Goal: Task Accomplishment & Management: Complete application form

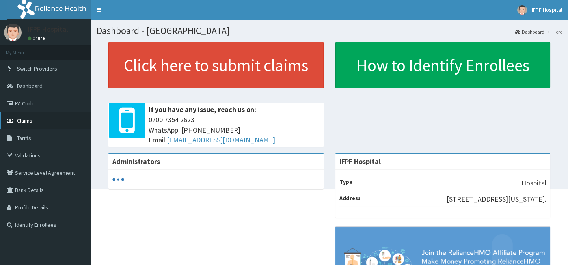
click at [22, 119] on span "Claims" at bounding box center [24, 120] width 15 height 7
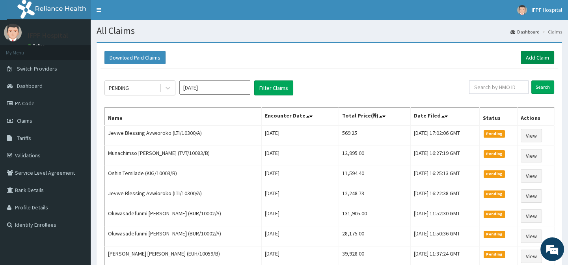
click at [536, 56] on link "Add Claim" at bounding box center [536, 57] width 33 height 13
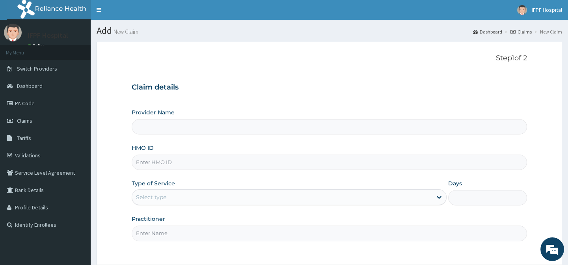
type input "IFPF Hospital"
click at [157, 161] on input "HMO ID" at bounding box center [329, 161] width 395 height 15
paste input "EUH/10059/B"
type input "EUH/10059/B"
click at [158, 193] on div "Select type" at bounding box center [151, 197] width 30 height 8
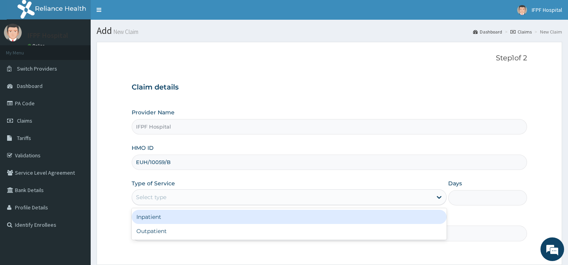
click at [156, 217] on div "Inpatient" at bounding box center [289, 217] width 315 height 14
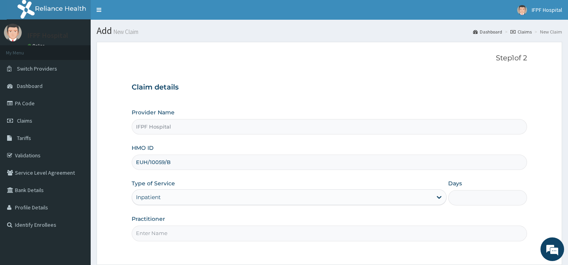
click at [155, 232] on input "Practitioner" at bounding box center [329, 232] width 395 height 15
type input "DR OYEKANMI"
click at [464, 196] on input "Days" at bounding box center [487, 197] width 79 height 15
type input "1"
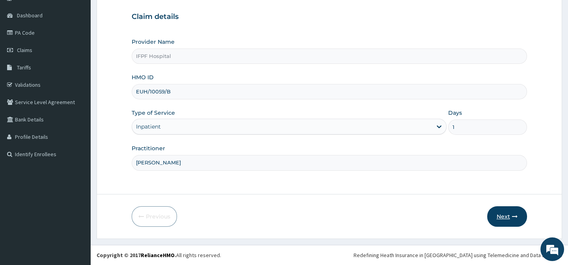
click at [503, 218] on button "Next" at bounding box center [507, 216] width 40 height 20
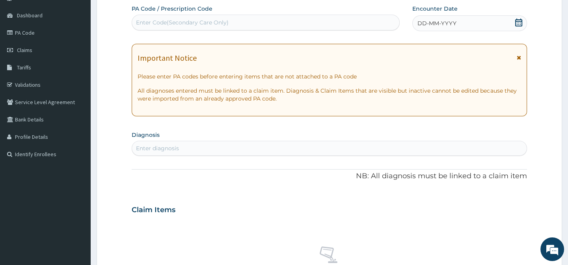
click at [519, 23] on icon at bounding box center [518, 23] width 8 height 8
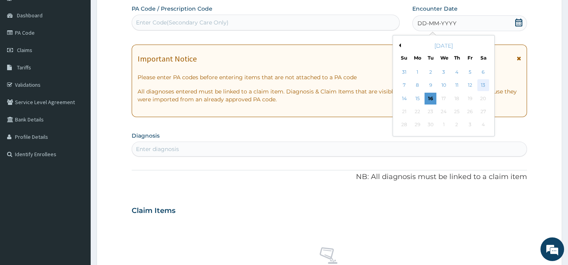
click at [483, 85] on div "13" at bounding box center [483, 86] width 12 height 12
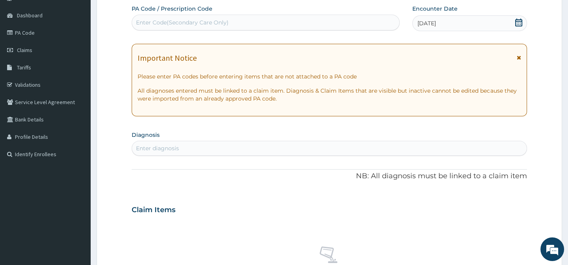
click at [264, 150] on div "Enter diagnosis" at bounding box center [329, 148] width 394 height 13
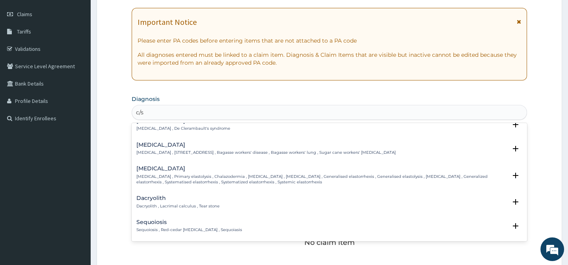
scroll to position [1055, 0]
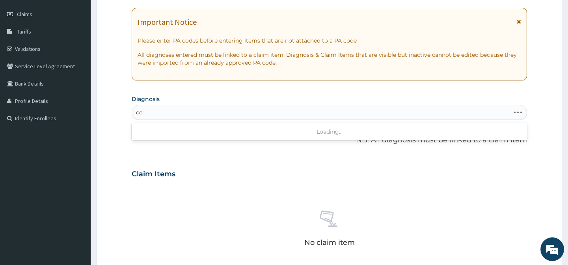
type input "c"
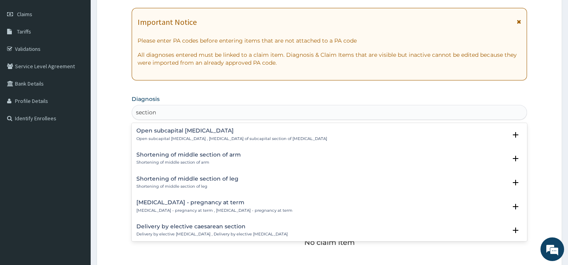
scroll to position [71, 0]
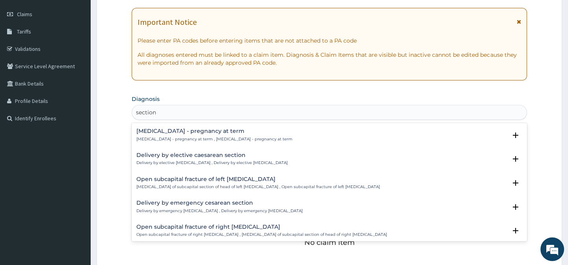
type input "section"
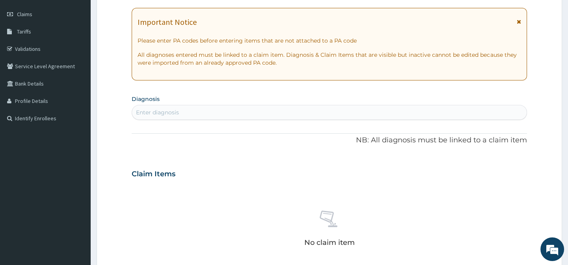
click at [166, 110] on div "Enter diagnosis" at bounding box center [157, 112] width 43 height 8
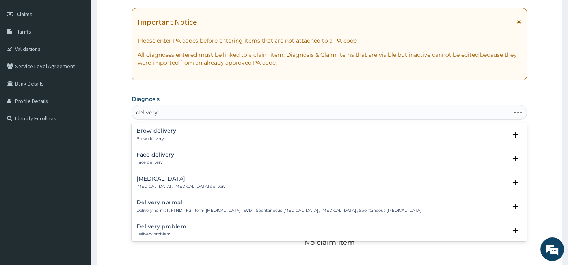
type input "delivery b"
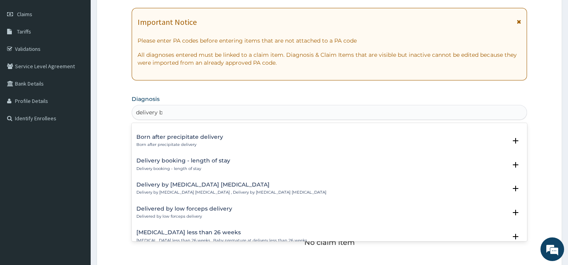
scroll to position [107, 0]
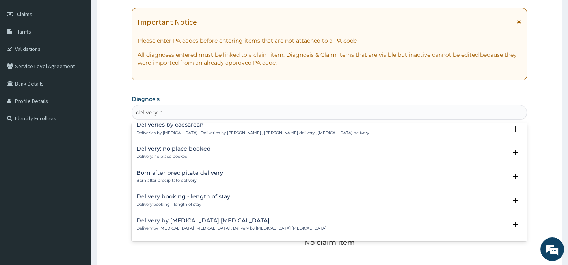
click at [199, 128] on div "Deliveries by caesarean Deliveries by caesarean , Deliveries by cesarean , Cesa…" at bounding box center [252, 129] width 232 height 14
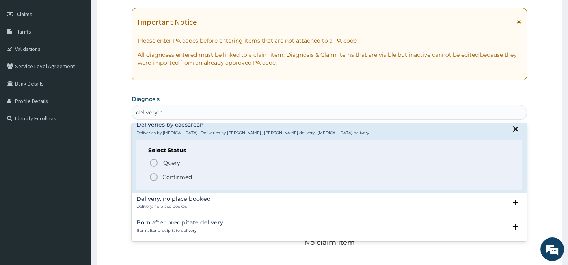
click at [169, 176] on p "Confirmed" at bounding box center [177, 177] width 30 height 8
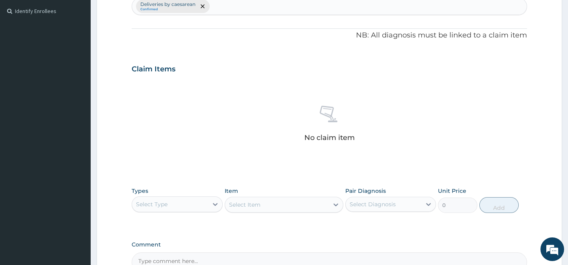
scroll to position [285, 0]
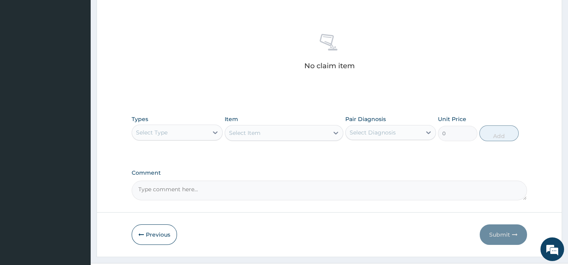
click at [164, 130] on div "Select Type" at bounding box center [152, 132] width 32 height 8
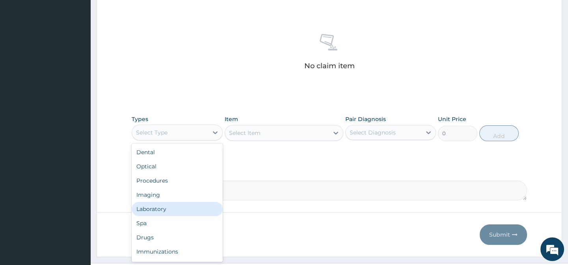
scroll to position [27, 0]
click at [151, 209] on div "Drugs" at bounding box center [177, 210] width 91 height 14
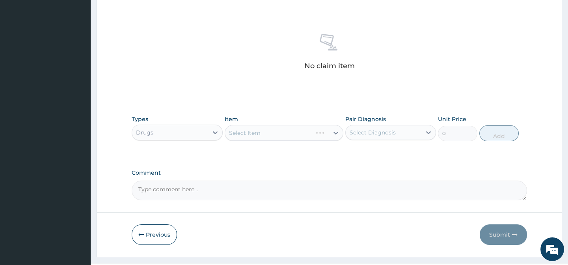
click at [259, 132] on div "Select Item" at bounding box center [284, 133] width 119 height 16
click at [261, 132] on div "Select Item" at bounding box center [277, 132] width 104 height 13
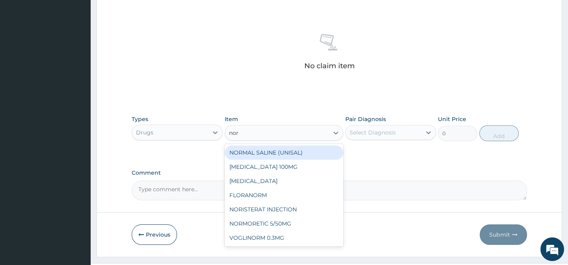
type input "norm"
click at [260, 152] on div "NORMAL SALINE (UNISAL)" at bounding box center [284, 152] width 119 height 14
type input "1897.5000000000002"
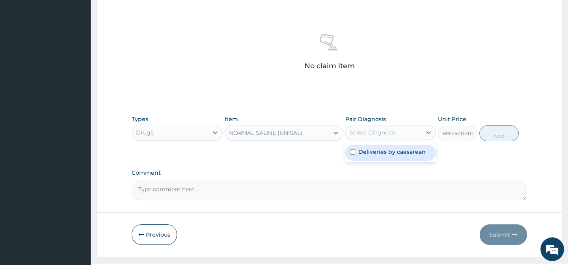
click at [389, 131] on div "Select Diagnosis" at bounding box center [372, 132] width 46 height 8
click at [386, 139] on div "Select Diagnosis" at bounding box center [390, 132] width 91 height 15
click at [369, 131] on div "Select Diagnosis" at bounding box center [372, 132] width 46 height 8
click at [366, 145] on div "Deliveries by caesarean" at bounding box center [390, 153] width 91 height 16
checkbox input "true"
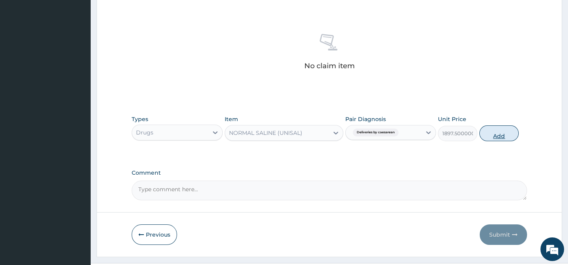
click at [490, 133] on button "Add" at bounding box center [498, 133] width 39 height 16
type input "0"
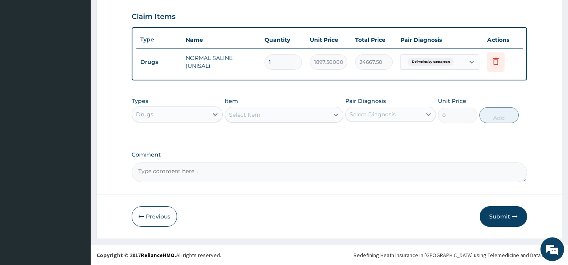
type input "13"
type input "24667.50"
type input "13"
click at [265, 116] on div "Select Item" at bounding box center [277, 114] width 104 height 13
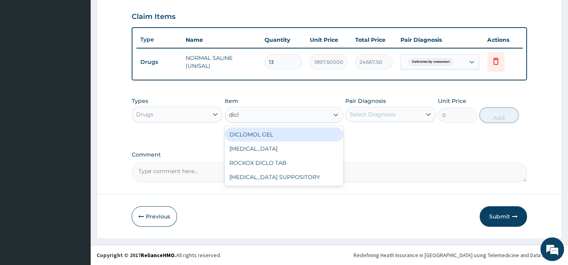
type input "diclo"
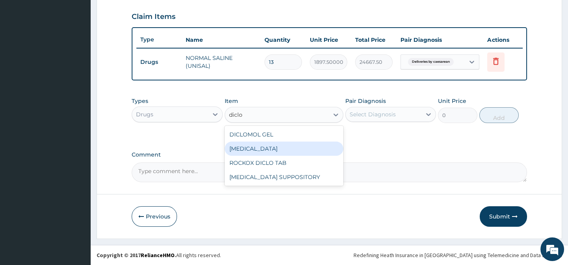
click at [263, 145] on div "DICLOFENAC" at bounding box center [284, 148] width 119 height 14
type input "632.5"
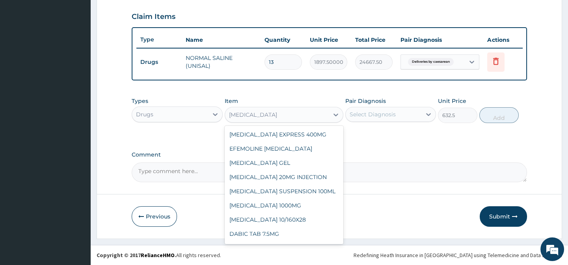
click at [271, 113] on div "DICLOFENAC" at bounding box center [277, 114] width 104 height 13
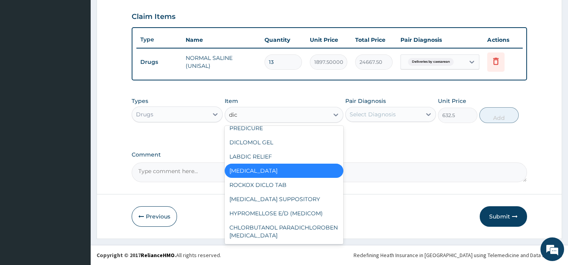
scroll to position [0, 0]
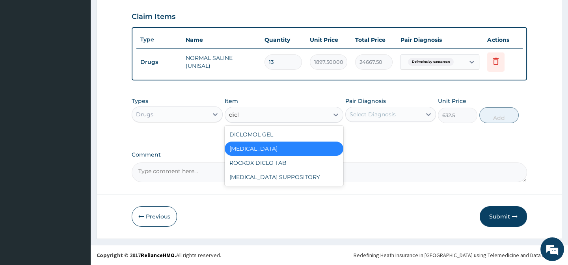
type input "diclo"
click at [255, 146] on div "DICLOFENAC" at bounding box center [284, 148] width 119 height 14
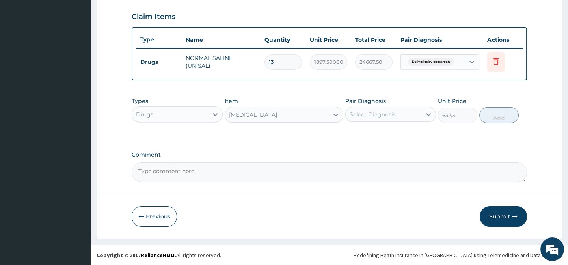
click at [378, 111] on div "Select Diagnosis" at bounding box center [372, 114] width 46 height 8
click at [382, 131] on label "Deliveries by caesarean" at bounding box center [391, 134] width 67 height 8
checkbox input "true"
click at [486, 118] on button "Add" at bounding box center [498, 115] width 39 height 16
type input "0"
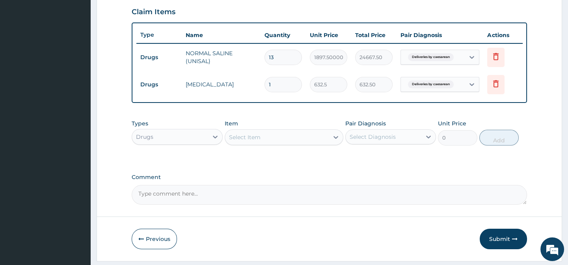
drag, startPoint x: 251, startPoint y: 141, endPoint x: 253, endPoint y: 145, distance: 4.6
click at [252, 141] on div "Select Item" at bounding box center [245, 137] width 32 height 8
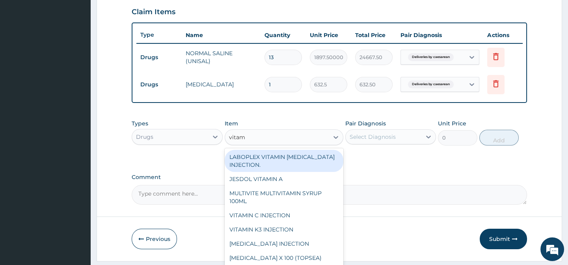
type input "vitami"
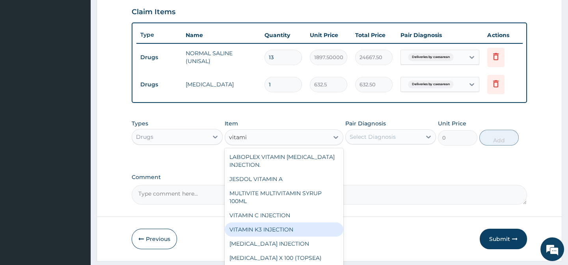
click at [280, 236] on div "VITAMIN K3 INJECTION" at bounding box center [284, 229] width 119 height 14
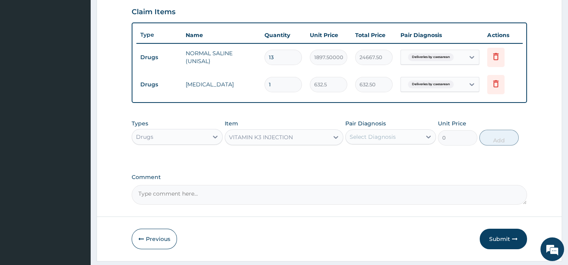
type input "506"
click at [387, 141] on div "Select Diagnosis" at bounding box center [372, 137] width 46 height 8
click at [379, 160] on label "Deliveries by caesarean" at bounding box center [391, 156] width 67 height 8
checkbox input "true"
click at [500, 144] on button "Add" at bounding box center [498, 138] width 39 height 16
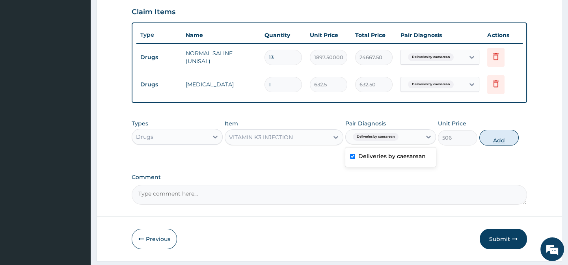
type input "0"
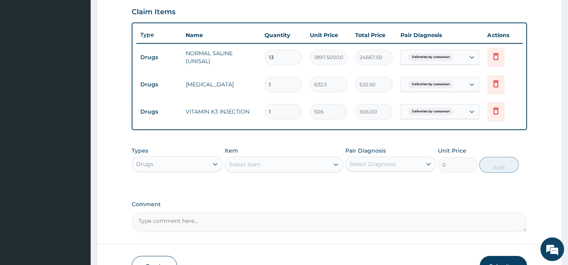
scroll to position [325, 0]
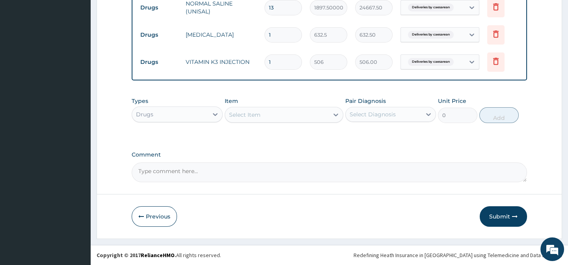
click at [256, 115] on div "Select Item" at bounding box center [245, 115] width 32 height 8
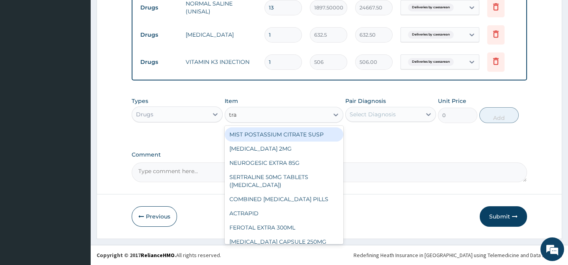
type input "tran"
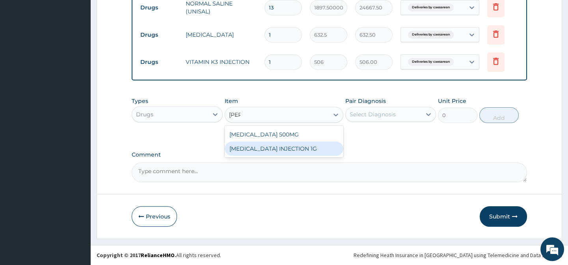
click at [289, 149] on div "TRANEXAMIC ACID INJECTION 1G" at bounding box center [284, 148] width 119 height 14
type input "2530"
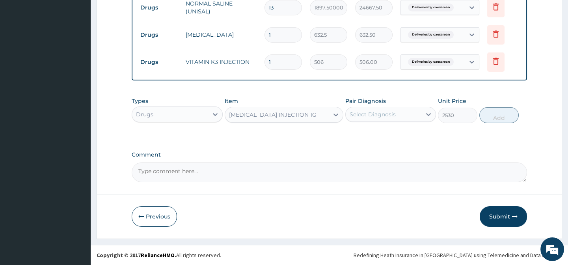
click at [378, 114] on div "Select Diagnosis" at bounding box center [372, 114] width 46 height 8
click at [380, 134] on label "Deliveries by caesarean" at bounding box center [391, 134] width 67 height 8
checkbox input "true"
click at [500, 118] on button "Add" at bounding box center [498, 115] width 39 height 16
type input "0"
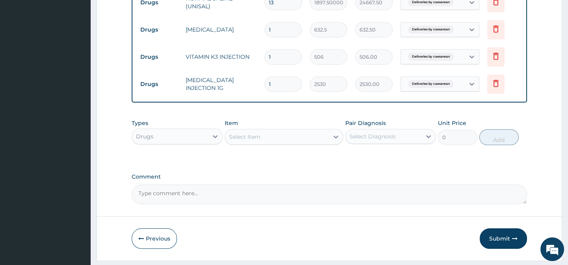
type input "0.00"
type input "2"
type input "5060.00"
type input "2"
click at [252, 141] on div "Select Item" at bounding box center [245, 137] width 32 height 8
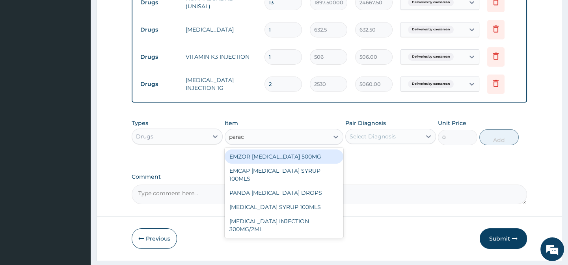
type input "parace"
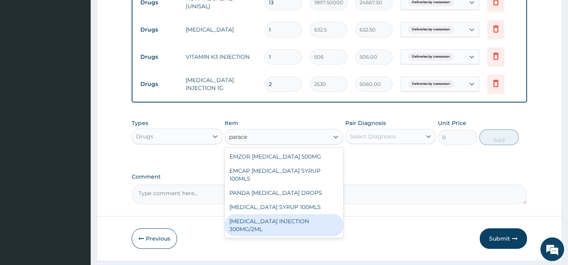
click at [281, 217] on div "PARACETAMOL INJECTION 300MG/2ML" at bounding box center [284, 225] width 119 height 22
type input "278.3"
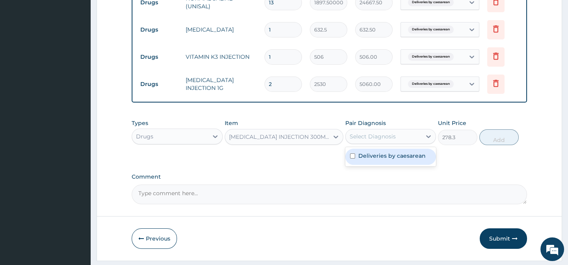
click at [382, 137] on div "Select Diagnosis" at bounding box center [383, 136] width 76 height 13
click at [375, 160] on label "Deliveries by caesarean" at bounding box center [391, 156] width 67 height 8
checkbox input "true"
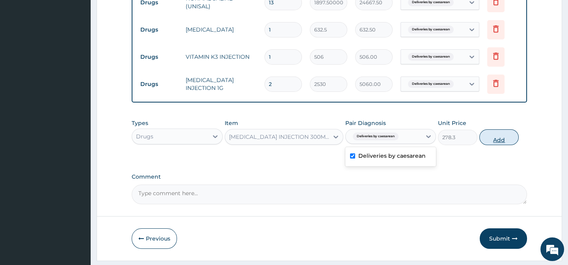
click at [499, 144] on button "Add" at bounding box center [498, 137] width 39 height 16
type input "0"
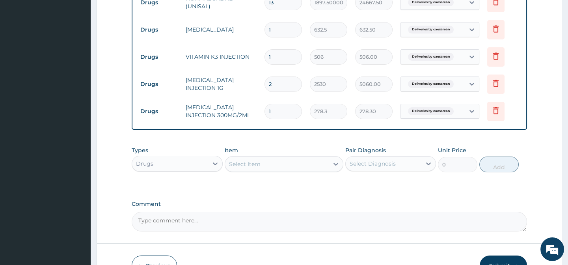
type input "0.00"
type input "4"
type input "1113.20"
type input "42"
type input "11688.60"
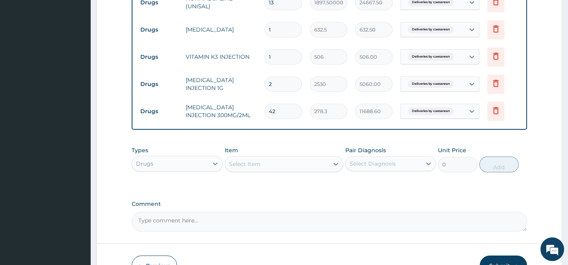
type input "42"
click at [264, 165] on div "Select Item" at bounding box center [277, 164] width 104 height 13
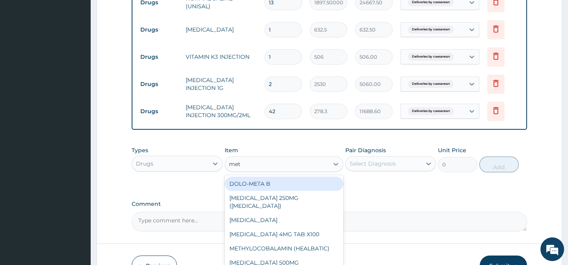
type input "meto"
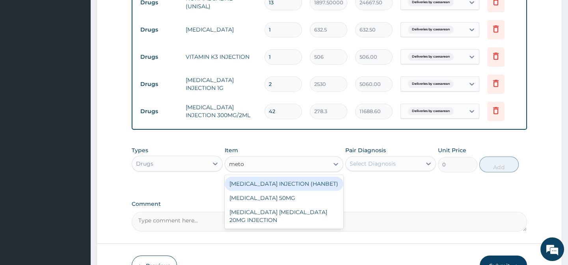
click at [268, 188] on div "METOCLOPRAMIDE INJECTION (HANBET)" at bounding box center [284, 183] width 119 height 14
type input "88.55"
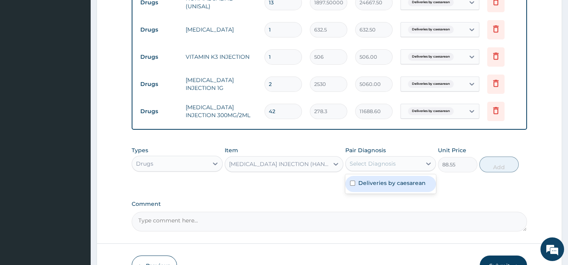
click at [371, 167] on div "Select Diagnosis" at bounding box center [372, 164] width 46 height 8
click at [287, 168] on div "METOCLOPRAMIDE INJECTION (HANBET)" at bounding box center [279, 164] width 100 height 8
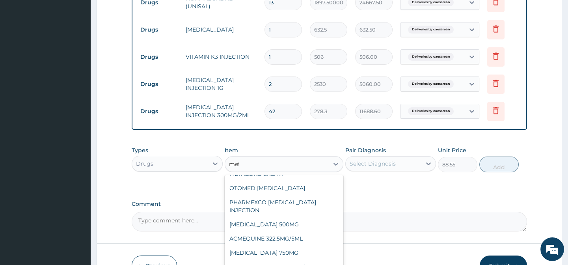
scroll to position [220, 0]
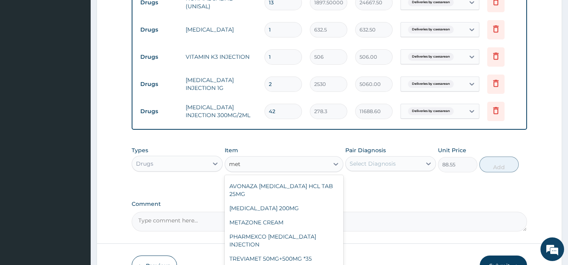
type input "meto"
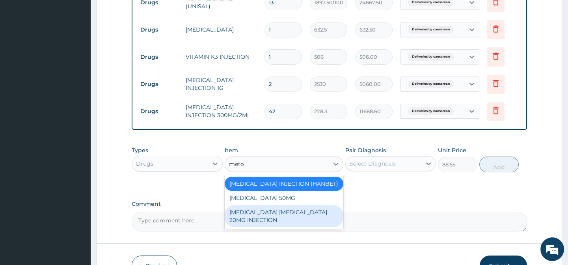
click at [270, 225] on div "MAXOLON METOCLOPRAMIDE 20MG INJECTION" at bounding box center [284, 216] width 119 height 22
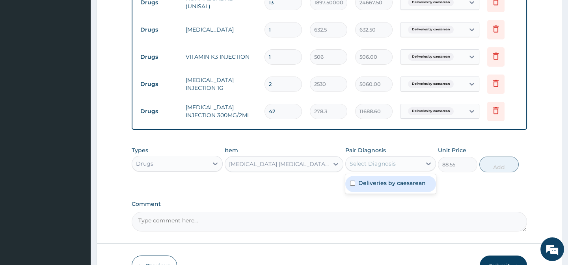
click at [380, 165] on div "Select Diagnosis" at bounding box center [372, 164] width 46 height 8
click at [375, 192] on div "Deliveries by caesarean" at bounding box center [390, 184] width 91 height 16
checkbox input "true"
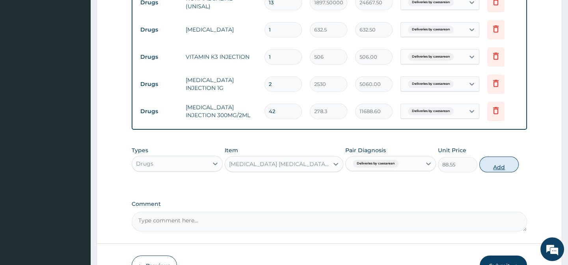
click at [494, 170] on button "Add" at bounding box center [498, 164] width 39 height 16
type input "0"
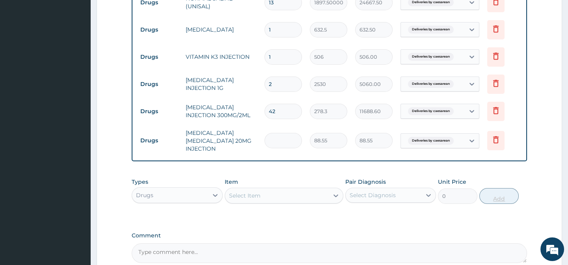
type input "0.00"
type input "6"
type input "531.30"
type input "6"
click at [269, 202] on div "Select Item" at bounding box center [277, 195] width 104 height 13
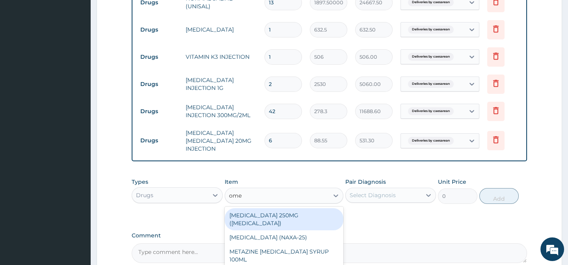
type input "omep"
drag, startPoint x: 291, startPoint y: 219, endPoint x: 301, endPoint y: 219, distance: 9.1
click at [291, 219] on div "OMEPRAZOLE INJECTION 40MG + SOLVENT (RIC)" at bounding box center [284, 219] width 119 height 22
type input "1644.5000000000002"
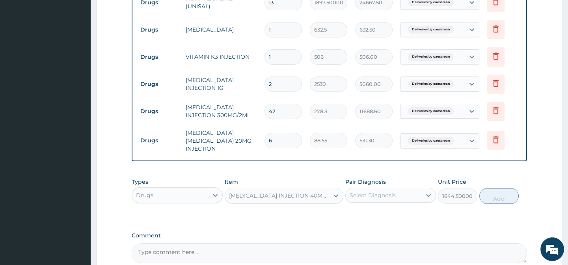
click at [393, 199] on div "Select Diagnosis" at bounding box center [383, 195] width 76 height 13
click at [385, 218] on label "Deliveries by caesarean" at bounding box center [391, 214] width 67 height 8
checkbox input "true"
click at [502, 203] on button "Add" at bounding box center [498, 196] width 39 height 16
type input "0"
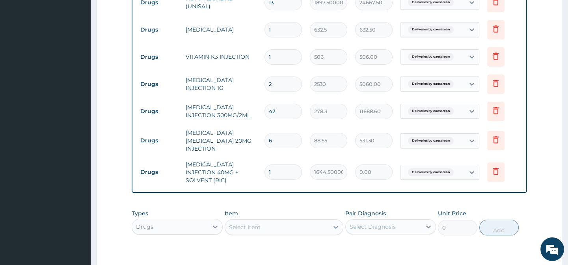
type input "0.00"
type input "2"
type input "3289.00"
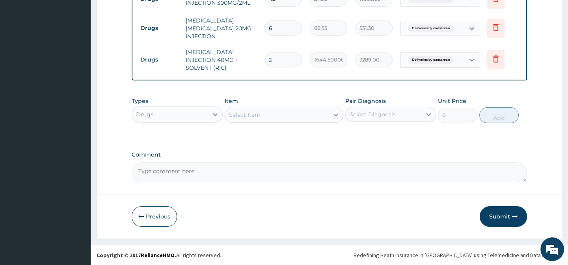
type input "2"
click at [262, 116] on div "Select Item" at bounding box center [277, 114] width 104 height 13
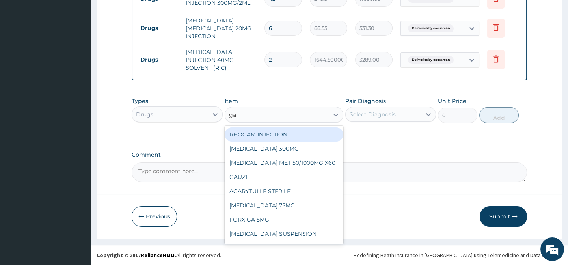
type input "gav"
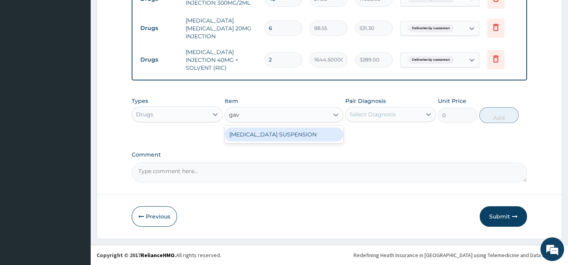
drag, startPoint x: 275, startPoint y: 136, endPoint x: 336, endPoint y: 127, distance: 61.8
click at [277, 136] on div "GAVISCON SUSPENSION" at bounding box center [284, 134] width 119 height 14
type input "9108"
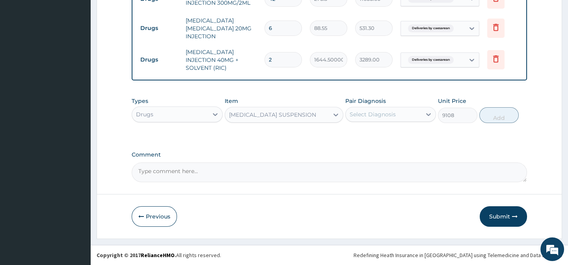
click at [394, 114] on div "Select Diagnosis" at bounding box center [383, 114] width 76 height 13
click at [393, 132] on label "Deliveries by caesarean" at bounding box center [391, 134] width 67 height 8
checkbox input "true"
click at [491, 113] on button "Add" at bounding box center [498, 115] width 39 height 16
type input "0"
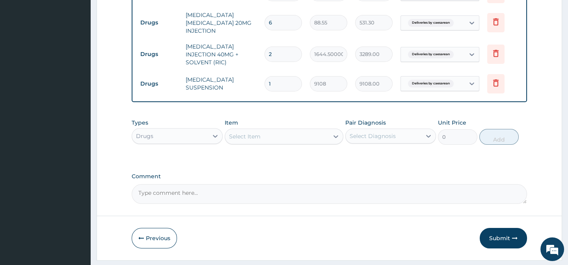
click at [252, 139] on div "Select Item" at bounding box center [245, 136] width 32 height 8
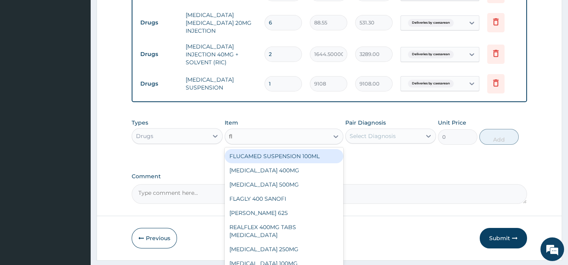
type input "fla"
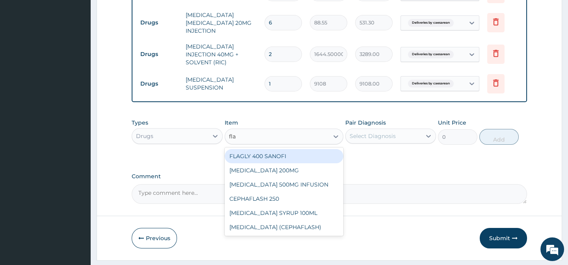
scroll to position [470, 0]
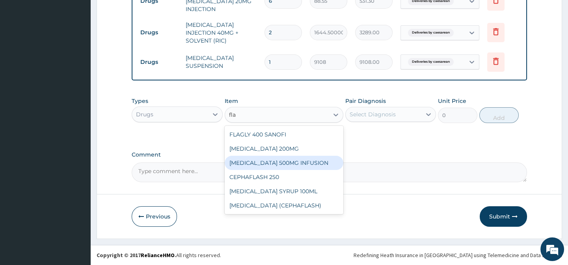
click at [276, 164] on div "FLAGYL 500MG INFUSION" at bounding box center [284, 163] width 119 height 14
type input "632.5"
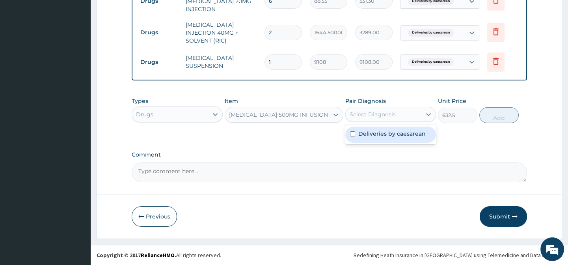
click at [380, 115] on div "Select Diagnosis" at bounding box center [372, 114] width 46 height 8
click at [378, 131] on label "Deliveries by caesarean" at bounding box center [391, 134] width 67 height 8
checkbox input "true"
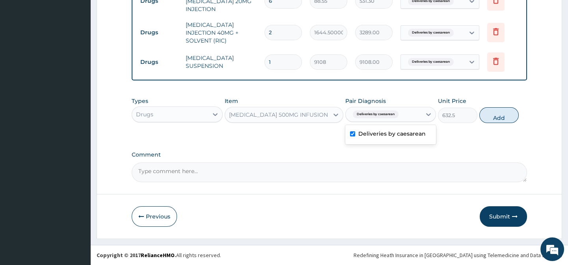
click at [496, 120] on button "Add" at bounding box center [498, 115] width 39 height 16
type input "0"
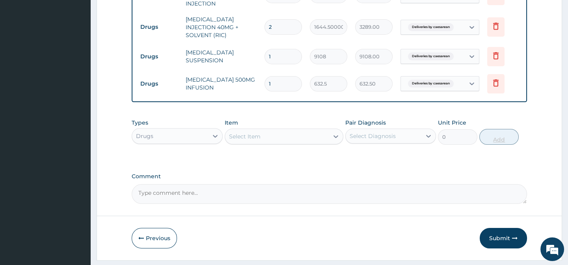
type input "0.00"
type input "8"
type input "5060.00"
type input "8"
click at [276, 138] on div "Select Item" at bounding box center [277, 136] width 104 height 13
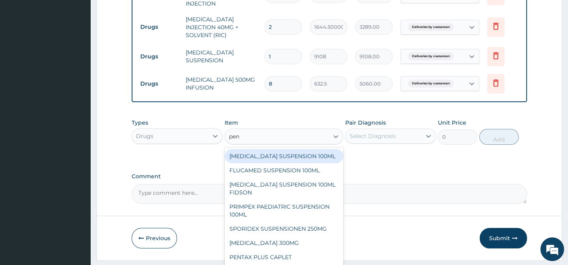
type input "pent"
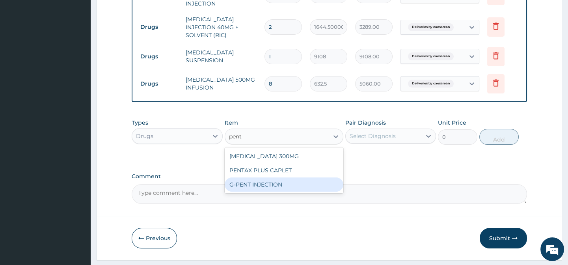
click at [266, 189] on div "G-PENT INJECTION" at bounding box center [284, 184] width 119 height 14
type input "487.02500000000003"
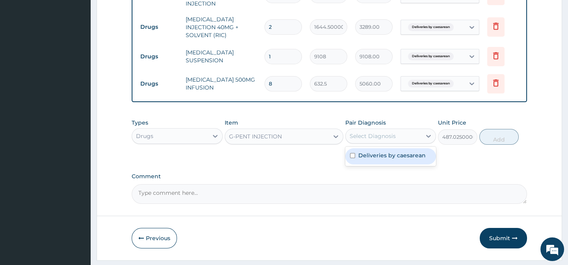
click at [370, 140] on div "Select Diagnosis" at bounding box center [372, 136] width 46 height 8
click at [372, 159] on label "Deliveries by caesarean" at bounding box center [391, 155] width 67 height 8
checkbox input "true"
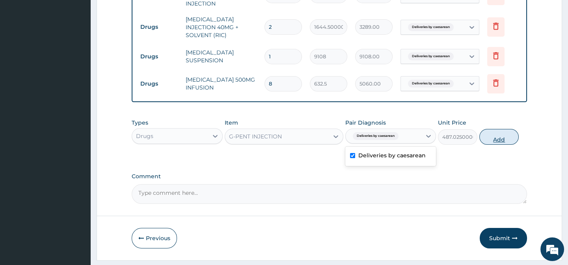
click at [508, 145] on button "Add" at bounding box center [498, 137] width 39 height 16
type input "0"
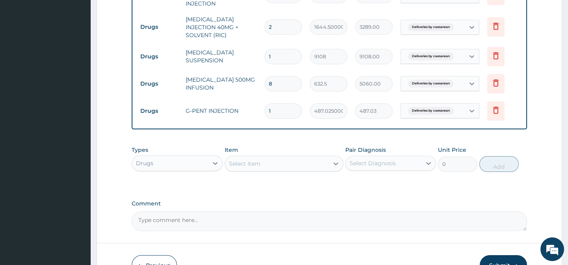
type input "0.00"
type input "3"
type input "1461.08"
type input "3"
click at [252, 167] on div "Select Item" at bounding box center [245, 164] width 32 height 8
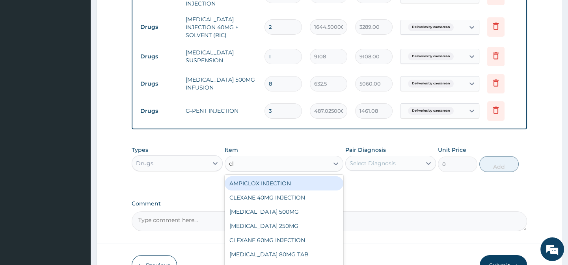
type input "cle"
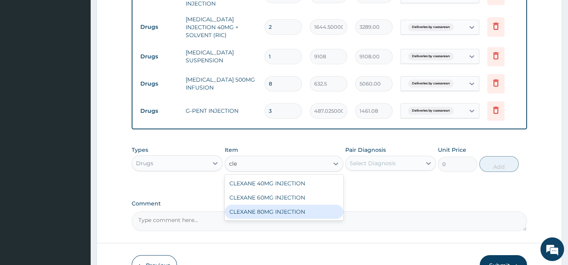
click at [277, 217] on div "CLEXANE 80MG INJECTION" at bounding box center [284, 211] width 119 height 14
type input "10120"
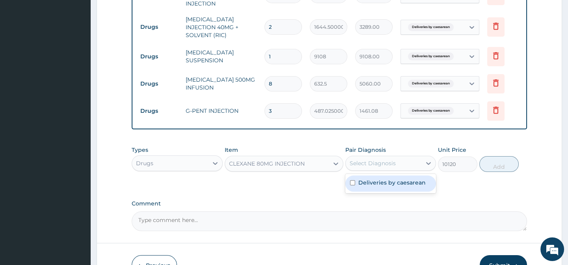
click at [370, 167] on div "Select Diagnosis" at bounding box center [372, 163] width 46 height 8
click at [370, 191] on div "Deliveries by caesarean" at bounding box center [390, 183] width 91 height 16
checkbox input "true"
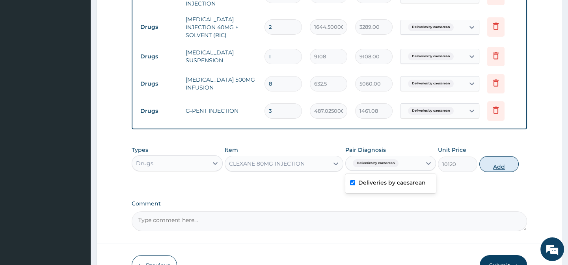
click at [494, 172] on button "Add" at bounding box center [498, 164] width 39 height 16
type input "0"
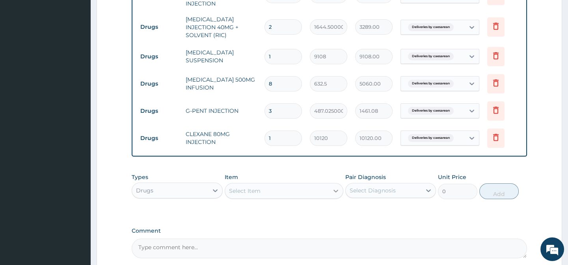
type input "0.00"
type input "2"
type input "20240.00"
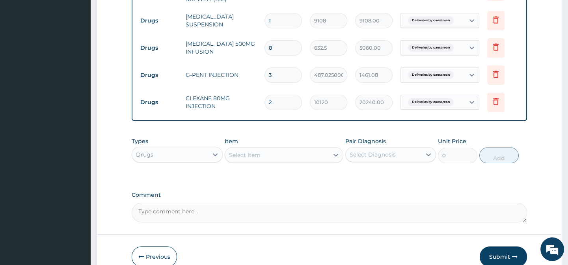
scroll to position [552, 0]
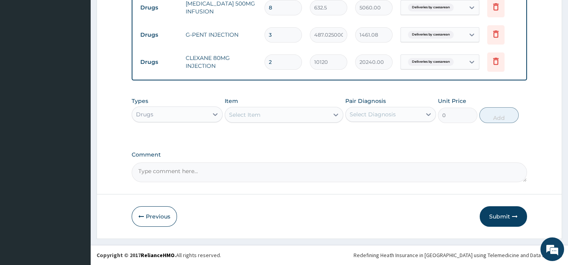
type input "2"
click at [178, 175] on textarea "Comment" at bounding box center [329, 172] width 395 height 20
type textarea "t"
click at [148, 170] on textarea "The are the medications used for the patient when his" at bounding box center [329, 172] width 395 height 20
drag, startPoint x: 274, startPoint y: 171, endPoint x: 279, endPoint y: 167, distance: 5.9
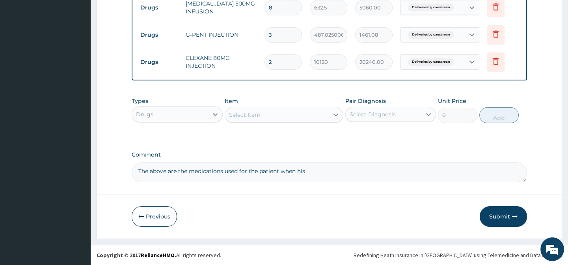
click at [275, 171] on textarea "The above are the medications used for the patient when his" at bounding box center [329, 172] width 395 height 20
click at [311, 171] on textarea "The above are the medications used for the patient before when his" at bounding box center [329, 172] width 395 height 20
click at [394, 170] on textarea "The above are the medications used for the patient before his policy expired on…" at bounding box center [329, 172] width 395 height 20
click at [274, 170] on textarea "The above are the medications used for the patient before his policy expired on…" at bounding box center [329, 172] width 395 height 20
click at [272, 171] on textarea "The above are the medications used for the patient before his policy expired on…" at bounding box center [329, 172] width 395 height 20
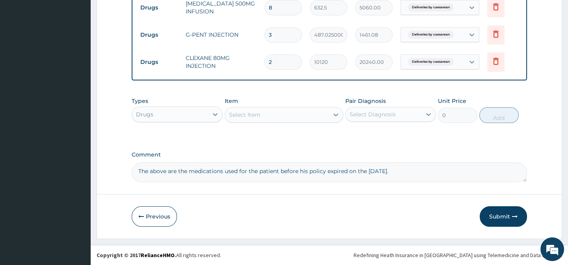
click at [273, 171] on textarea "The above are the medications used for the patient before his policy expired on…" at bounding box center [329, 172] width 395 height 20
click at [275, 171] on textarea "The above are the medications used for the patient before his policy expired on…" at bounding box center [329, 172] width 395 height 20
click at [152, 176] on textarea "The above are the medications used for the patient while she was on admission b…" at bounding box center [329, 172] width 395 height 20
click at [505, 173] on textarea "The above are the medications used for the patient while she was on admission b…" at bounding box center [329, 172] width 395 height 20
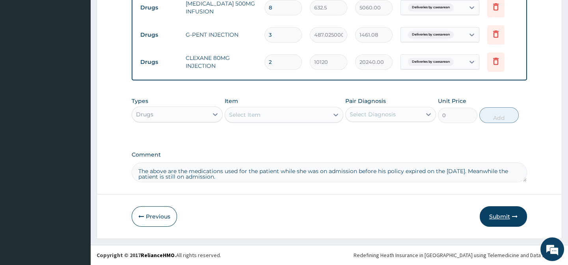
type textarea "The above are the medications used for the patient while she was on admission b…"
click at [508, 214] on button "Submit" at bounding box center [502, 216] width 47 height 20
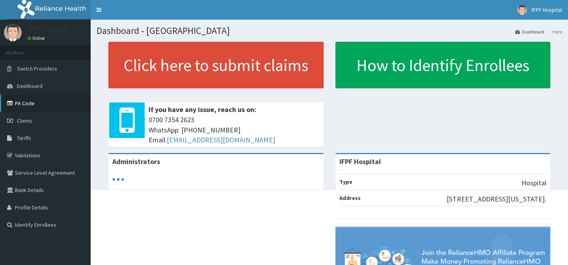
click at [28, 102] on link "PA Code" at bounding box center [45, 103] width 91 height 17
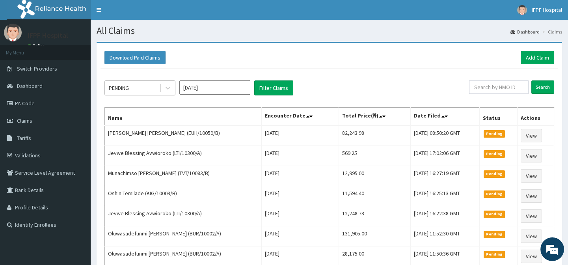
click at [120, 89] on div "PENDING" at bounding box center [119, 88] width 20 height 8
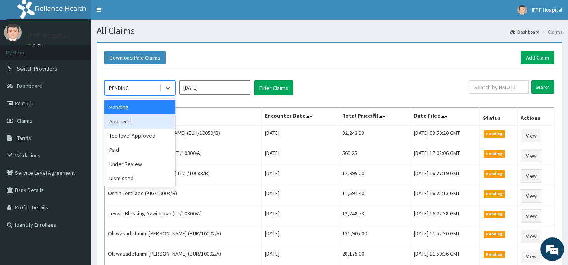
click at [123, 122] on div "Approved" at bounding box center [139, 121] width 71 height 14
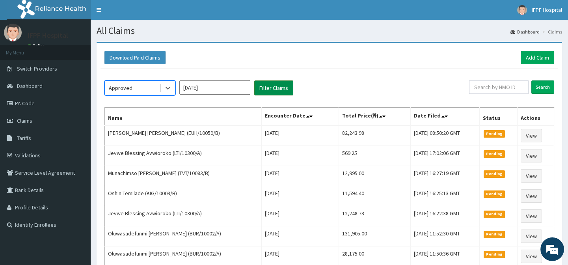
click at [268, 84] on button "Filter Claims" at bounding box center [273, 87] width 39 height 15
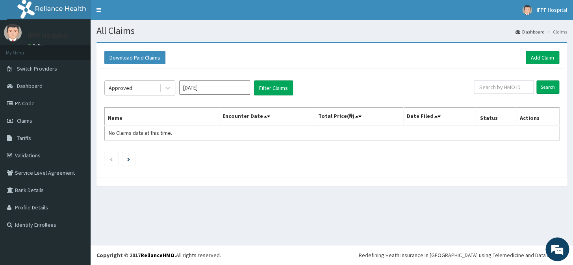
click at [148, 90] on div "Approved" at bounding box center [132, 88] width 55 height 13
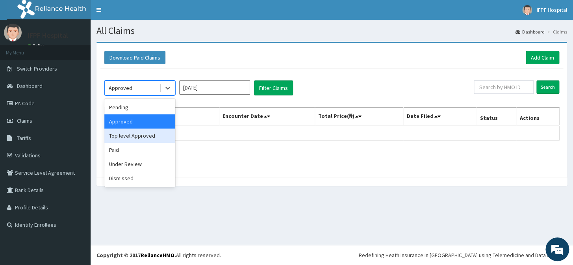
click at [135, 135] on div "Top level Approved" at bounding box center [139, 135] width 71 height 14
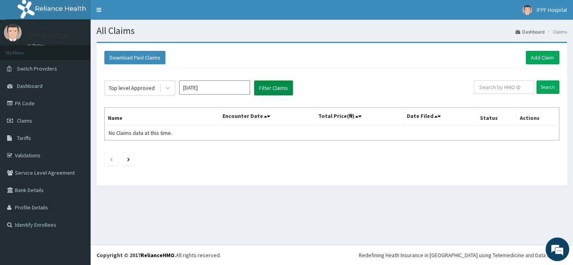
click at [282, 85] on button "Filter Claims" at bounding box center [273, 87] width 39 height 15
click at [275, 87] on button "Filter Claims" at bounding box center [273, 87] width 39 height 15
click at [123, 85] on div "Top level Approved" at bounding box center [132, 88] width 46 height 8
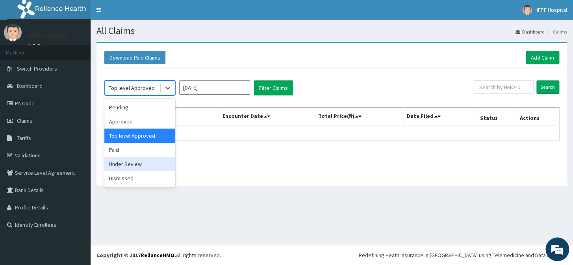
click at [129, 161] on div "Under Review" at bounding box center [139, 164] width 71 height 14
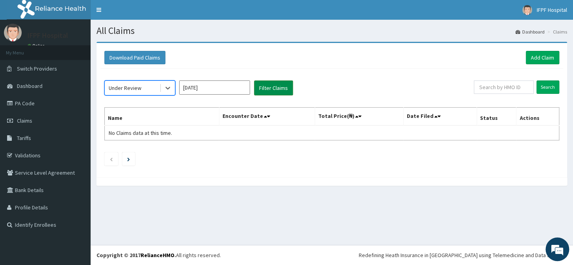
click at [257, 84] on button "Filter Claims" at bounding box center [273, 87] width 39 height 15
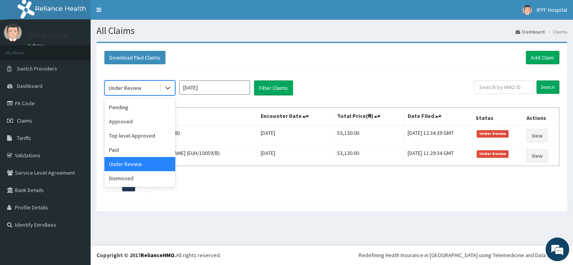
click at [128, 86] on div "Under Review" at bounding box center [125, 88] width 33 height 8
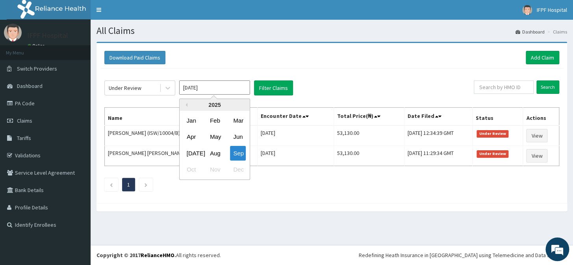
click at [193, 90] on input "Sep 2025" at bounding box center [214, 87] width 71 height 14
click at [213, 153] on div "Aug" at bounding box center [215, 153] width 16 height 15
type input "Aug 2025"
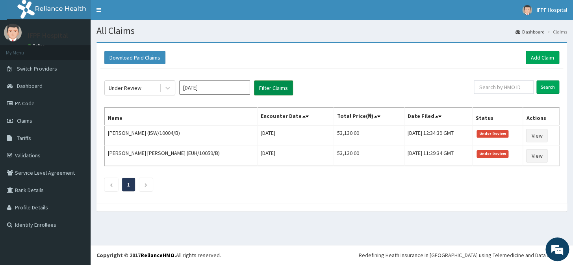
click at [278, 88] on button "Filter Claims" at bounding box center [273, 87] width 39 height 15
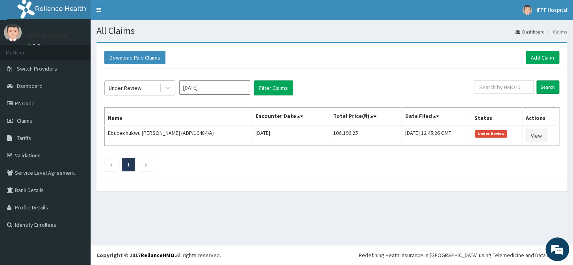
click at [138, 85] on div "Under Review" at bounding box center [125, 88] width 33 height 8
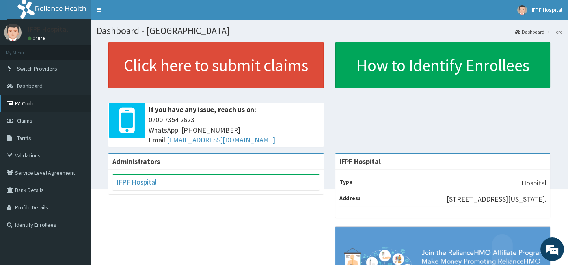
click at [22, 105] on link "PA Code" at bounding box center [45, 103] width 91 height 17
